Goal: Information Seeking & Learning: Understand process/instructions

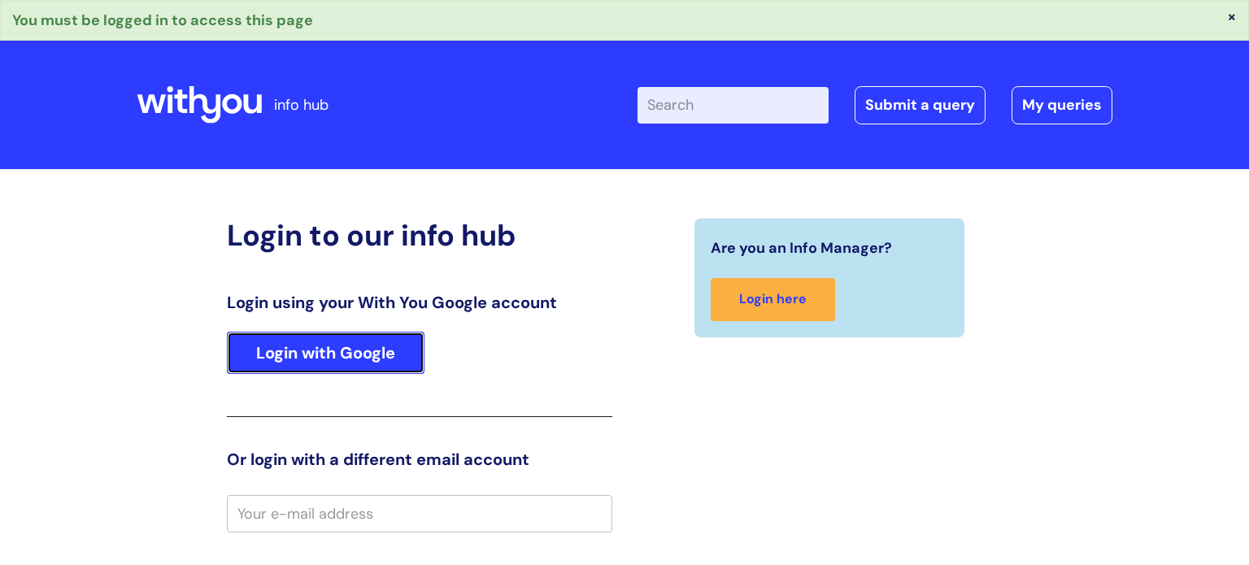
click at [375, 340] on link "Login with Google" at bounding box center [326, 353] width 198 height 42
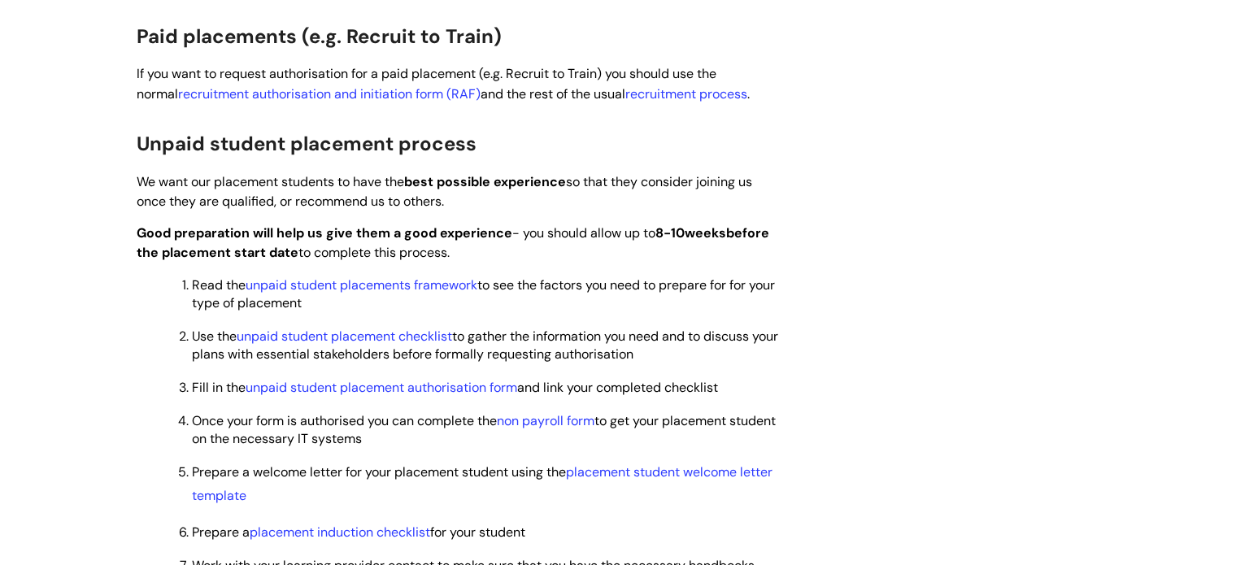
scroll to position [1105, 0]
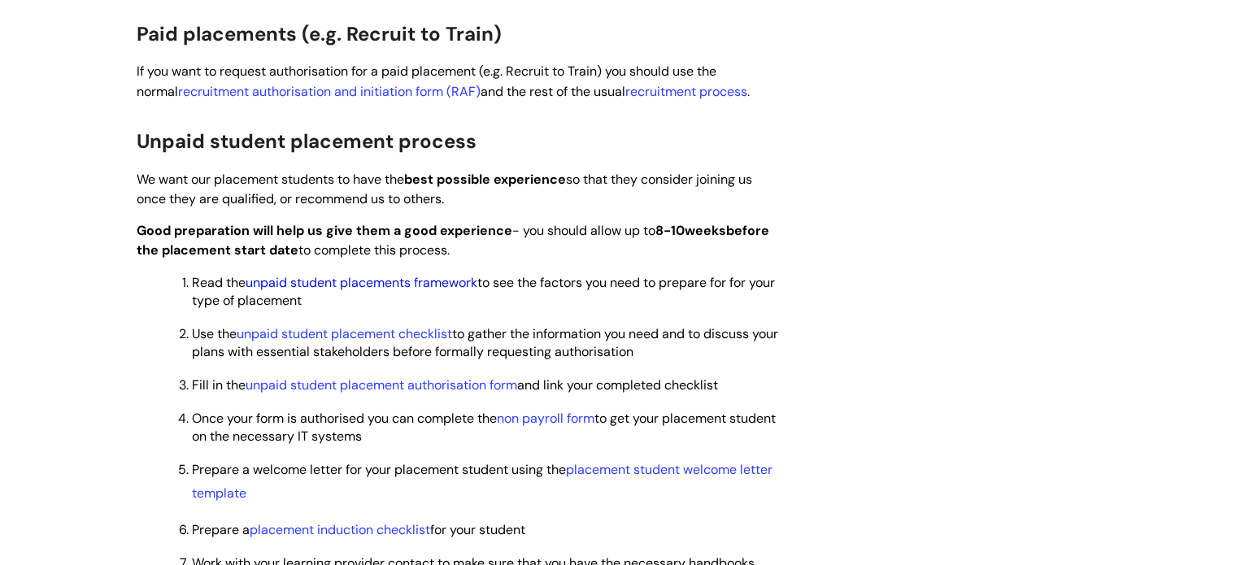
click at [383, 283] on link "unpaid student placements framework" at bounding box center [362, 282] width 232 height 17
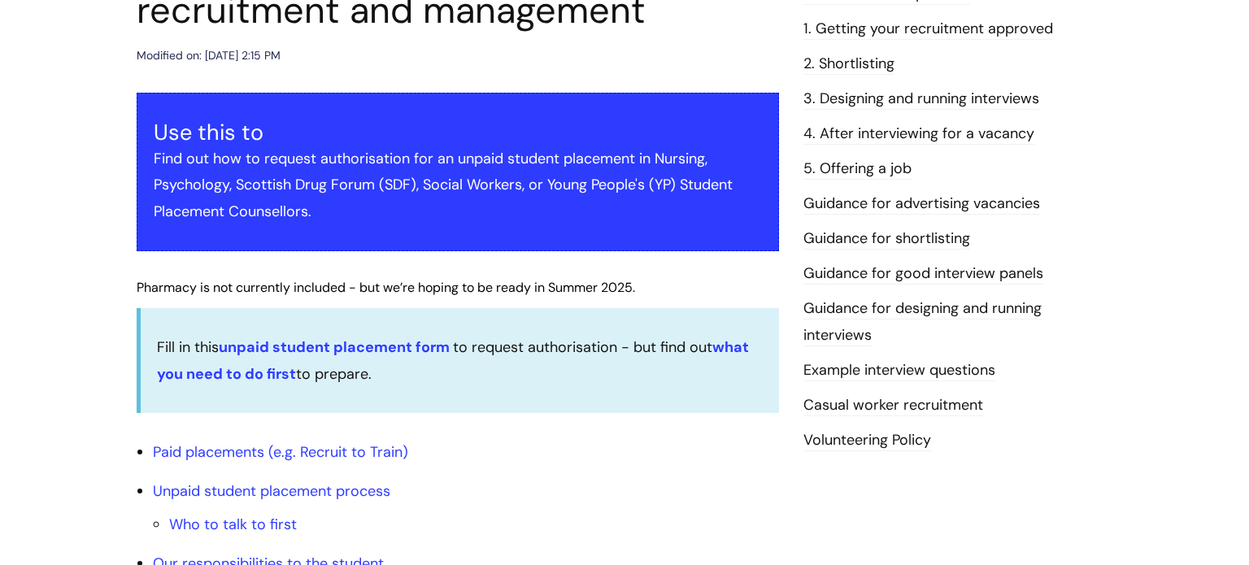
scroll to position [245, 0]
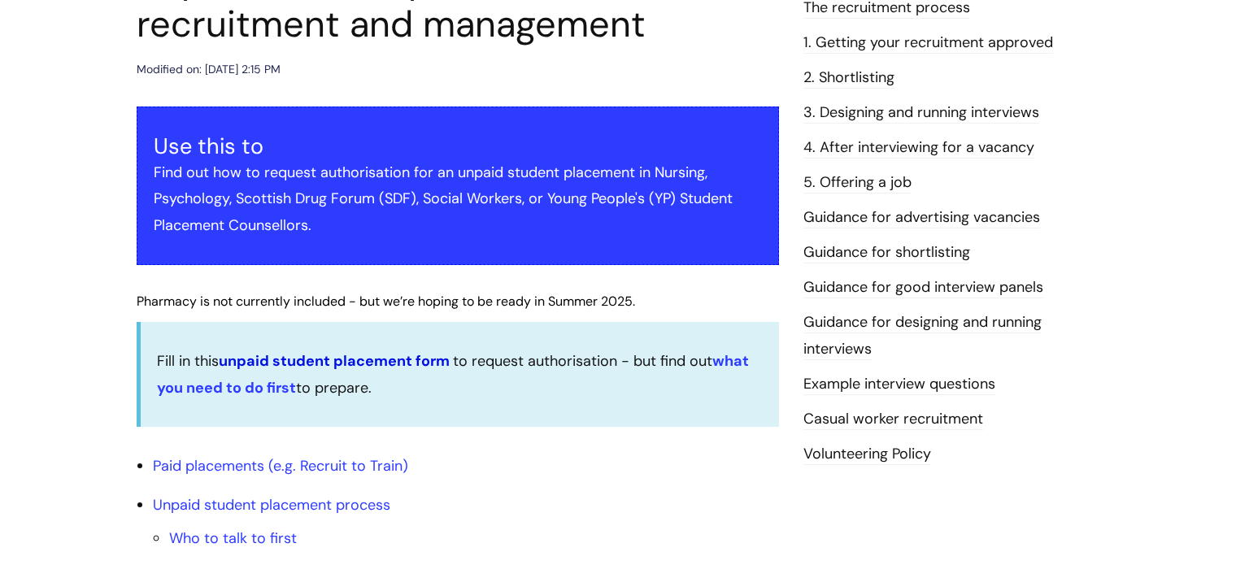
click at [354, 359] on link "unpaid student placement form" at bounding box center [334, 361] width 231 height 20
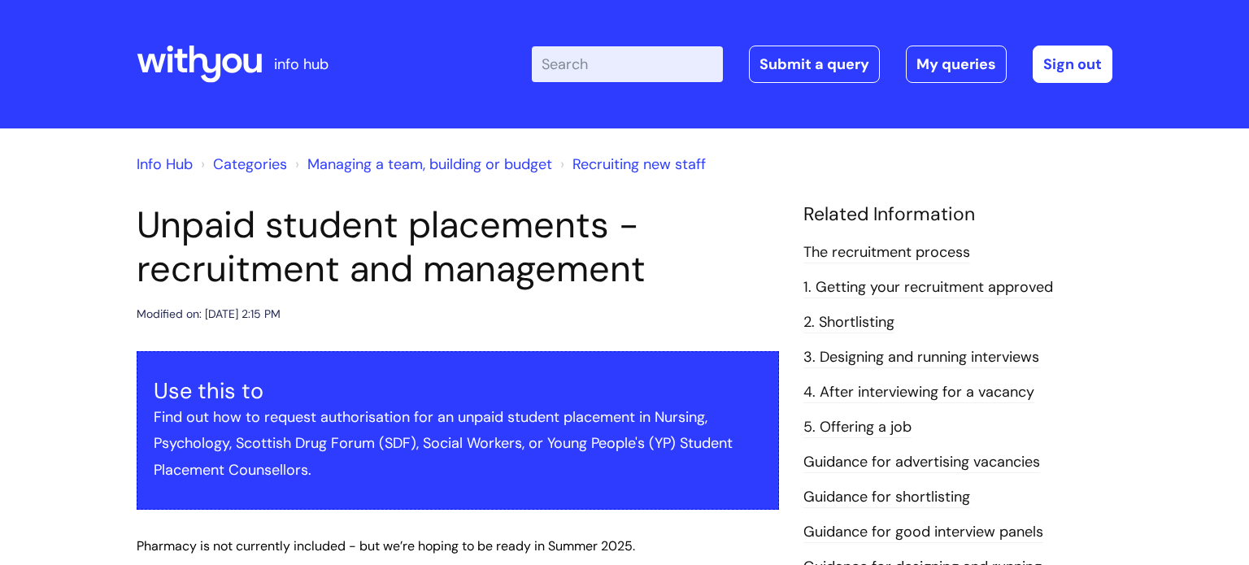
click at [905, 248] on link "The recruitment process" at bounding box center [887, 252] width 167 height 21
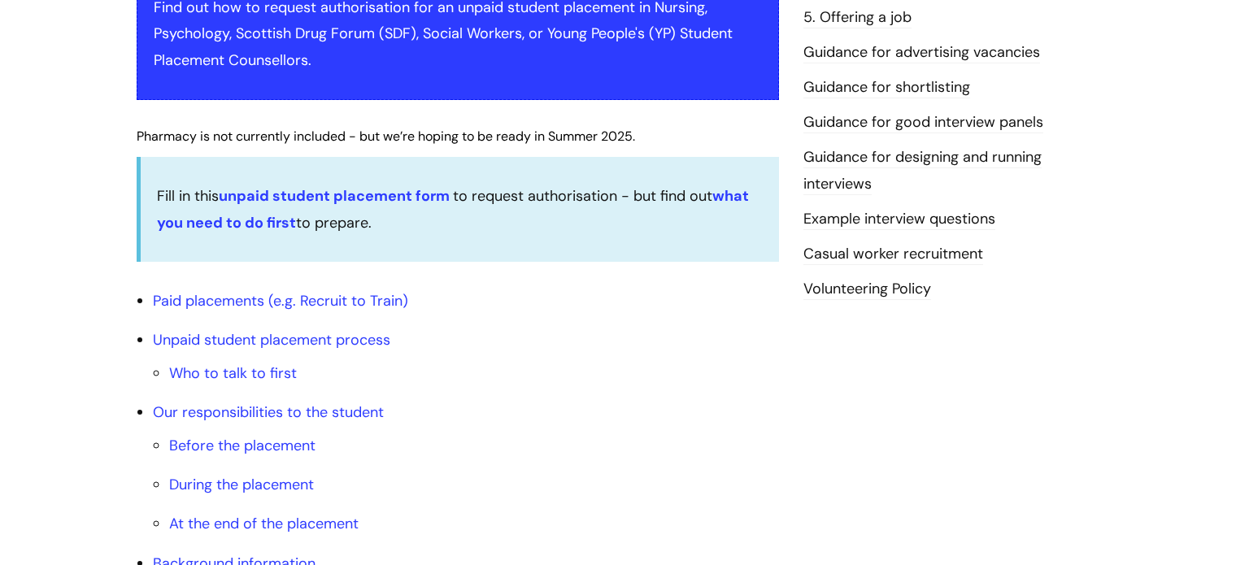
scroll to position [412, 0]
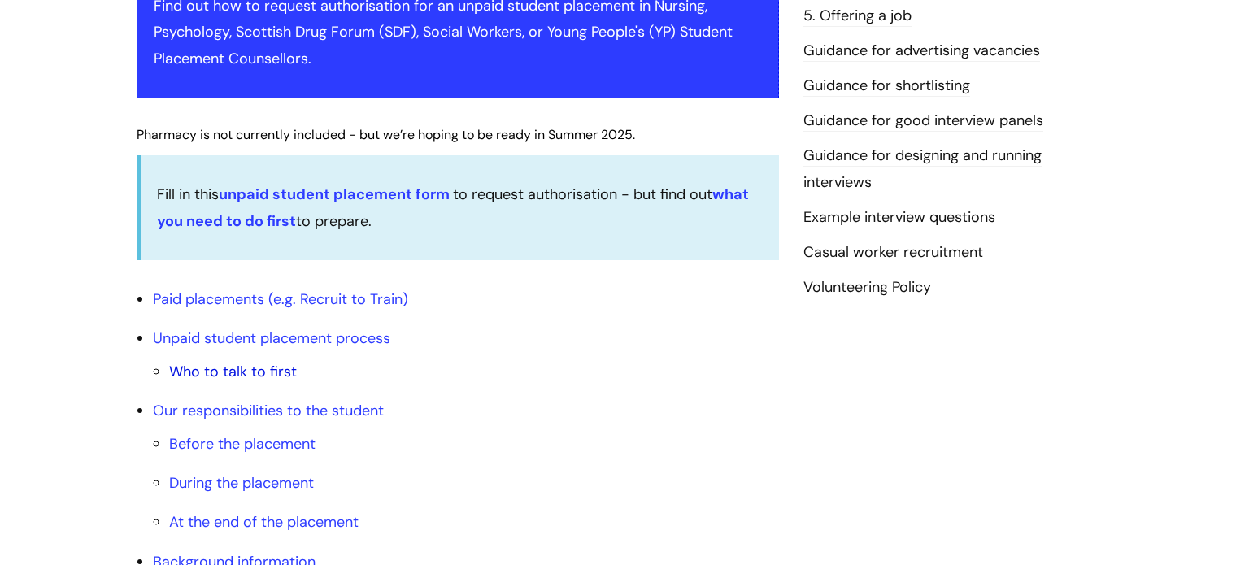
click at [203, 373] on link "Who to talk to first" at bounding box center [233, 372] width 128 height 20
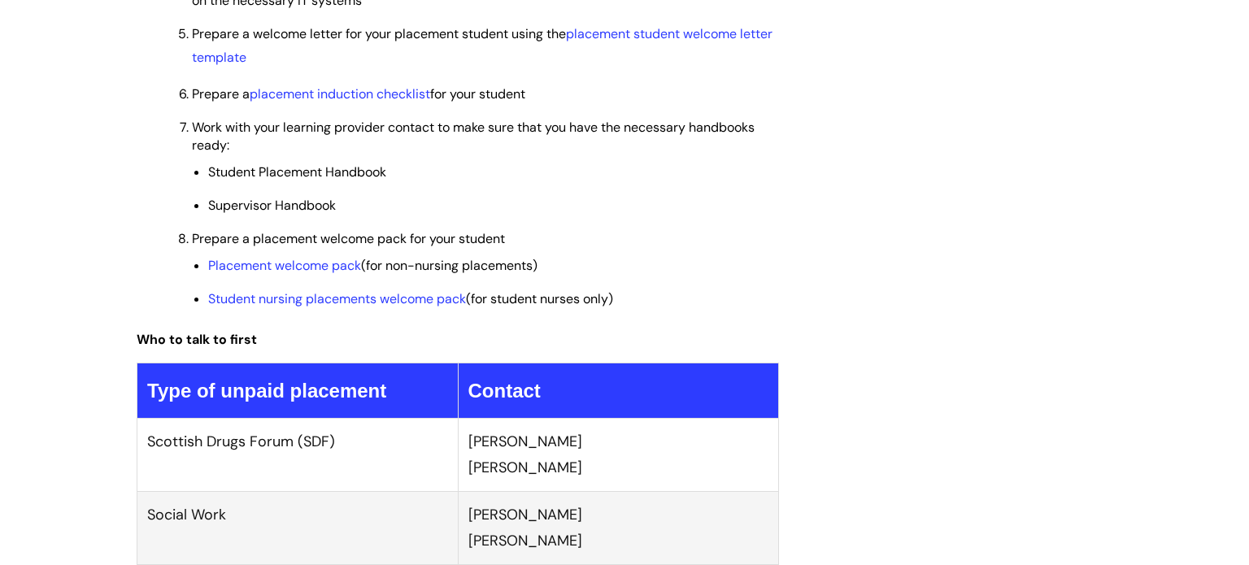
scroll to position [1500, 0]
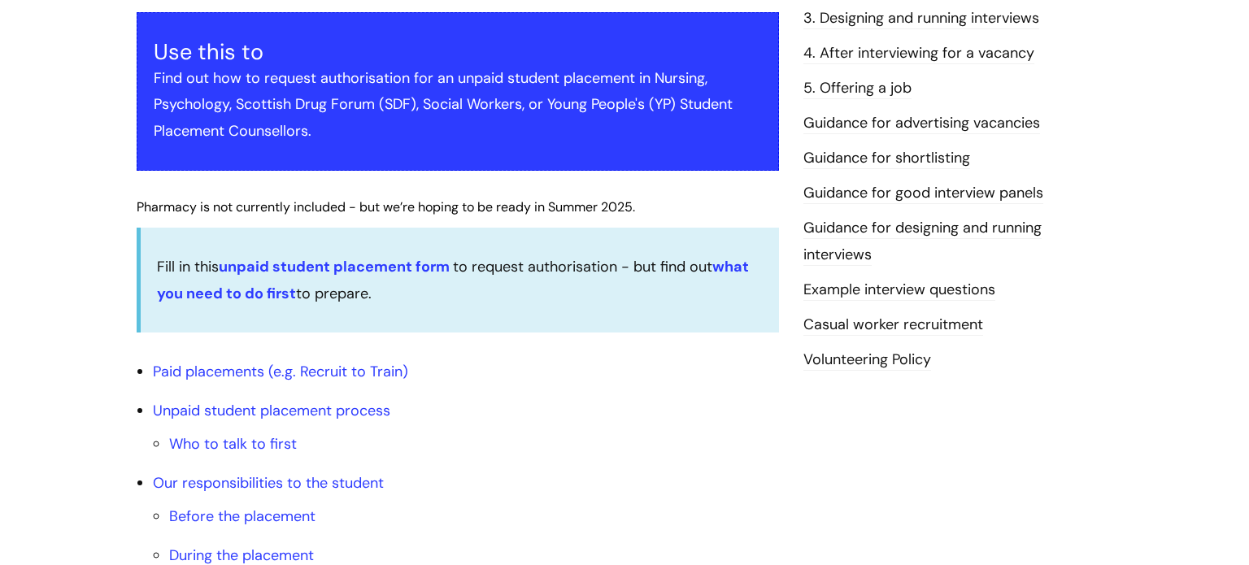
scroll to position [349, 0]
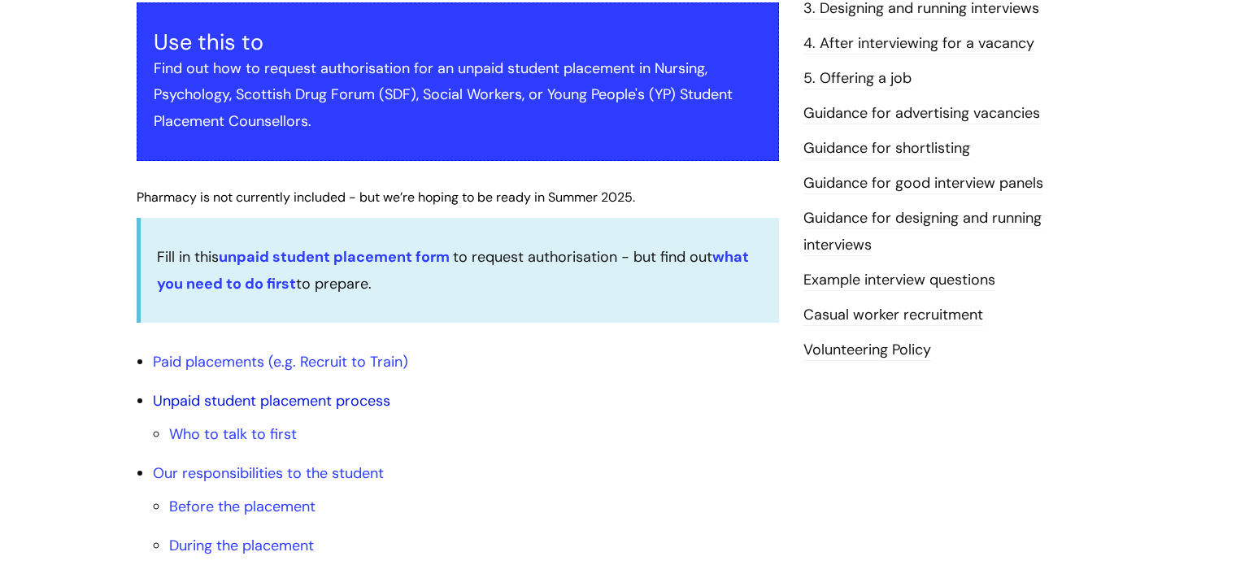
click at [363, 399] on link "Unpaid student placement process" at bounding box center [272, 401] width 238 height 20
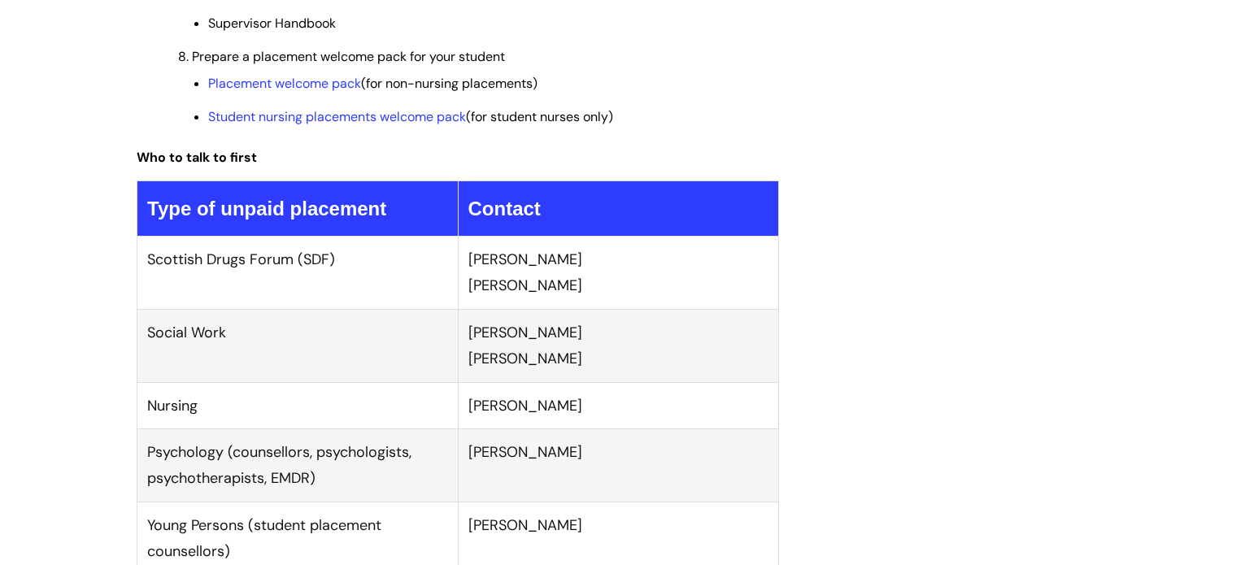
scroll to position [1724, 0]
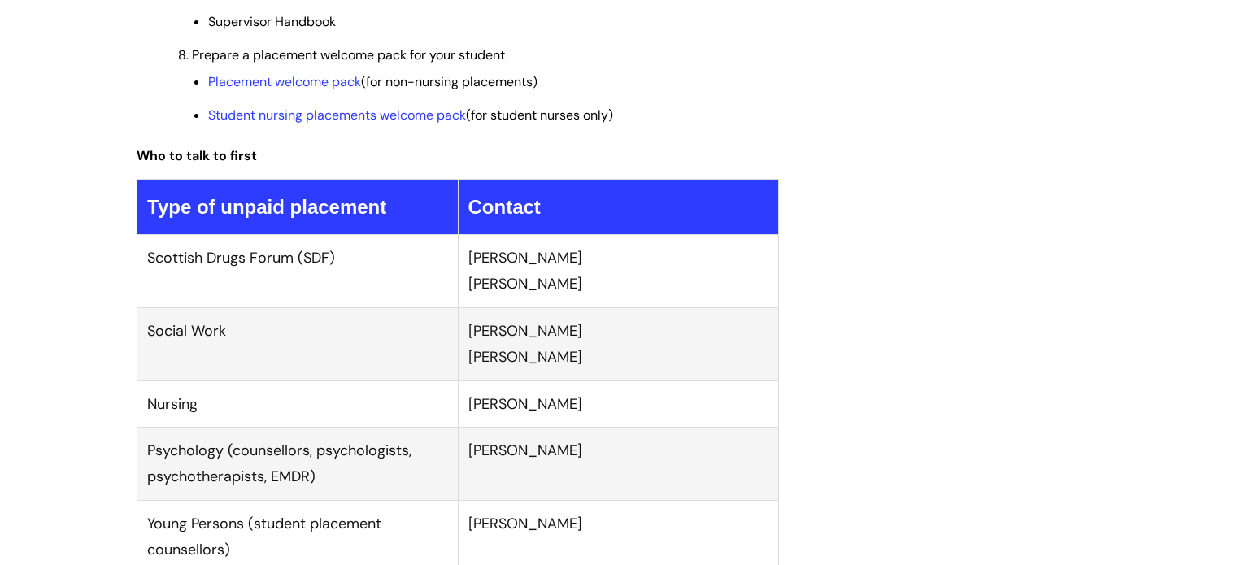
click at [532, 462] on td "[PERSON_NAME]" at bounding box center [618, 463] width 321 height 73
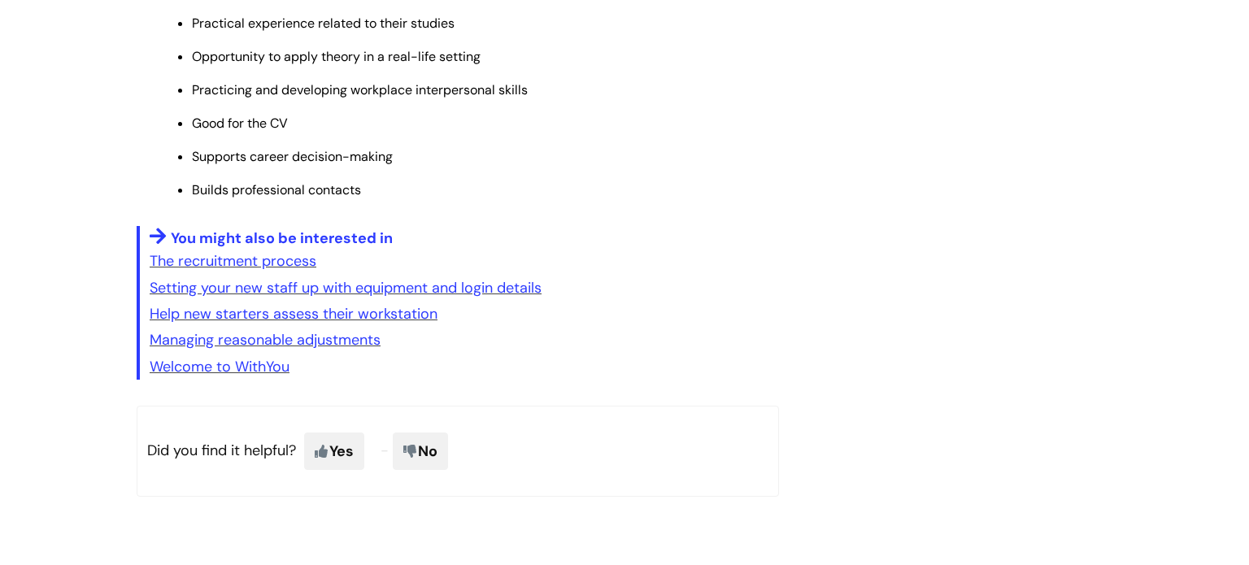
scroll to position [3329, 0]
